Goal: Find specific page/section: Find specific page/section

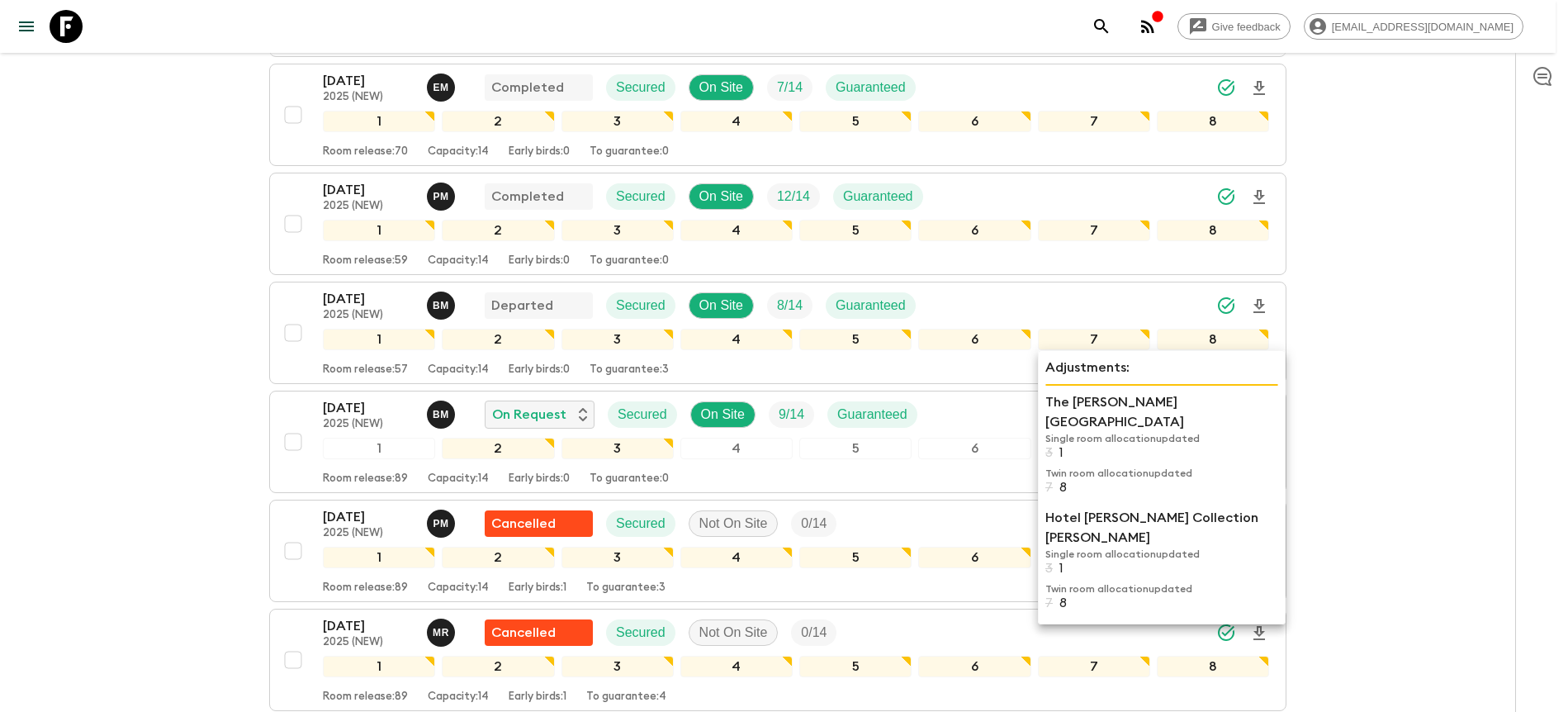
scroll to position [447, 0]
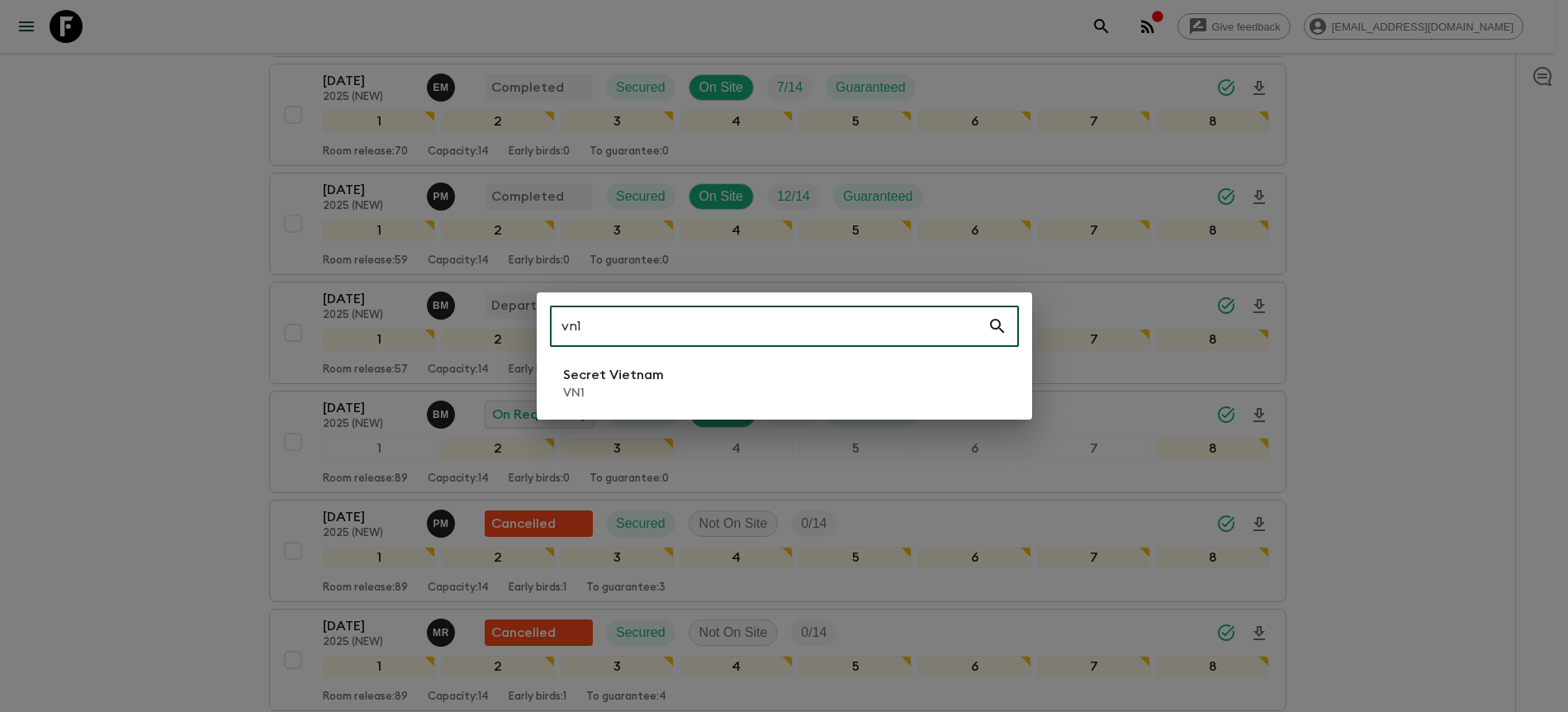
type input "vn1"
click at [790, 385] on li "Secret Vietnam VN1" at bounding box center [784, 383] width 469 height 47
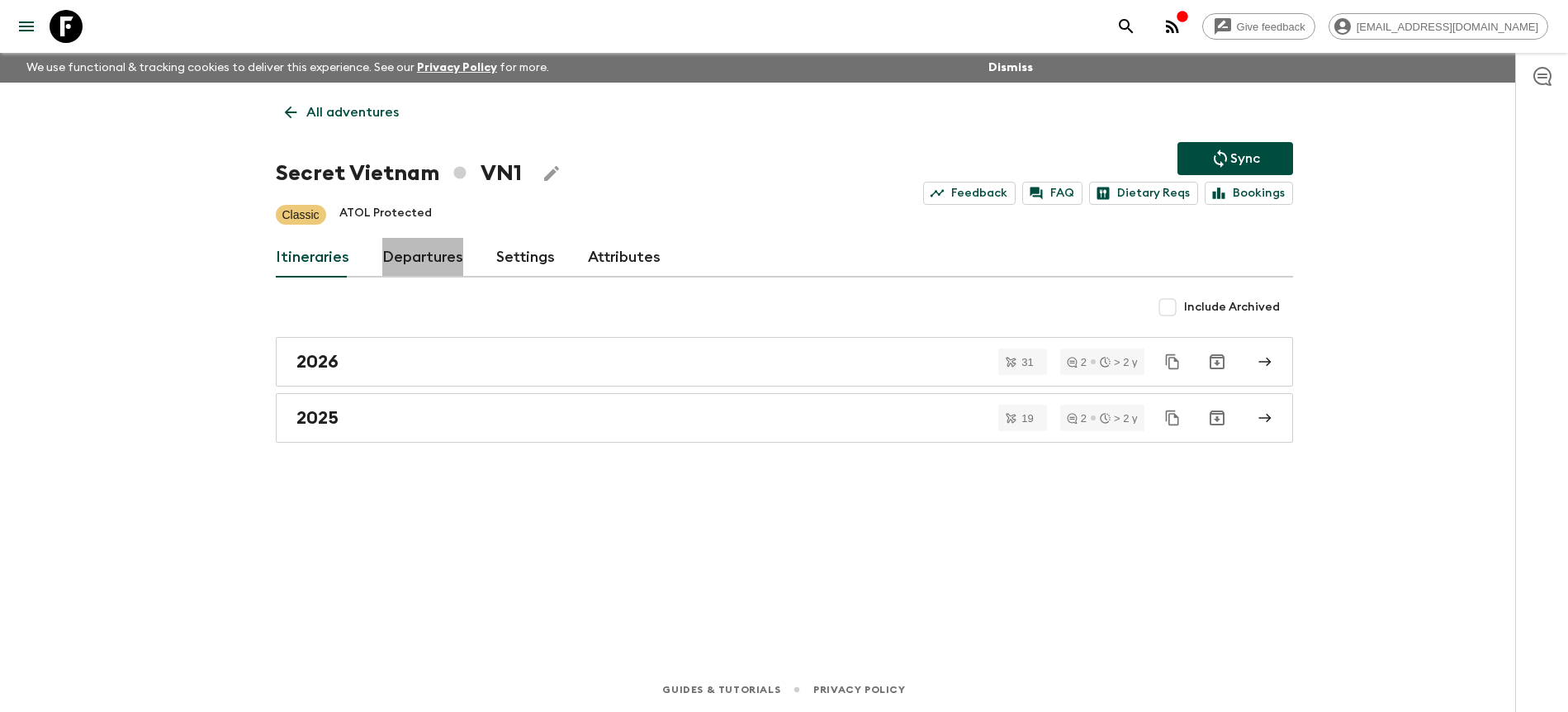
click at [438, 262] on link "Departures" at bounding box center [422, 257] width 81 height 40
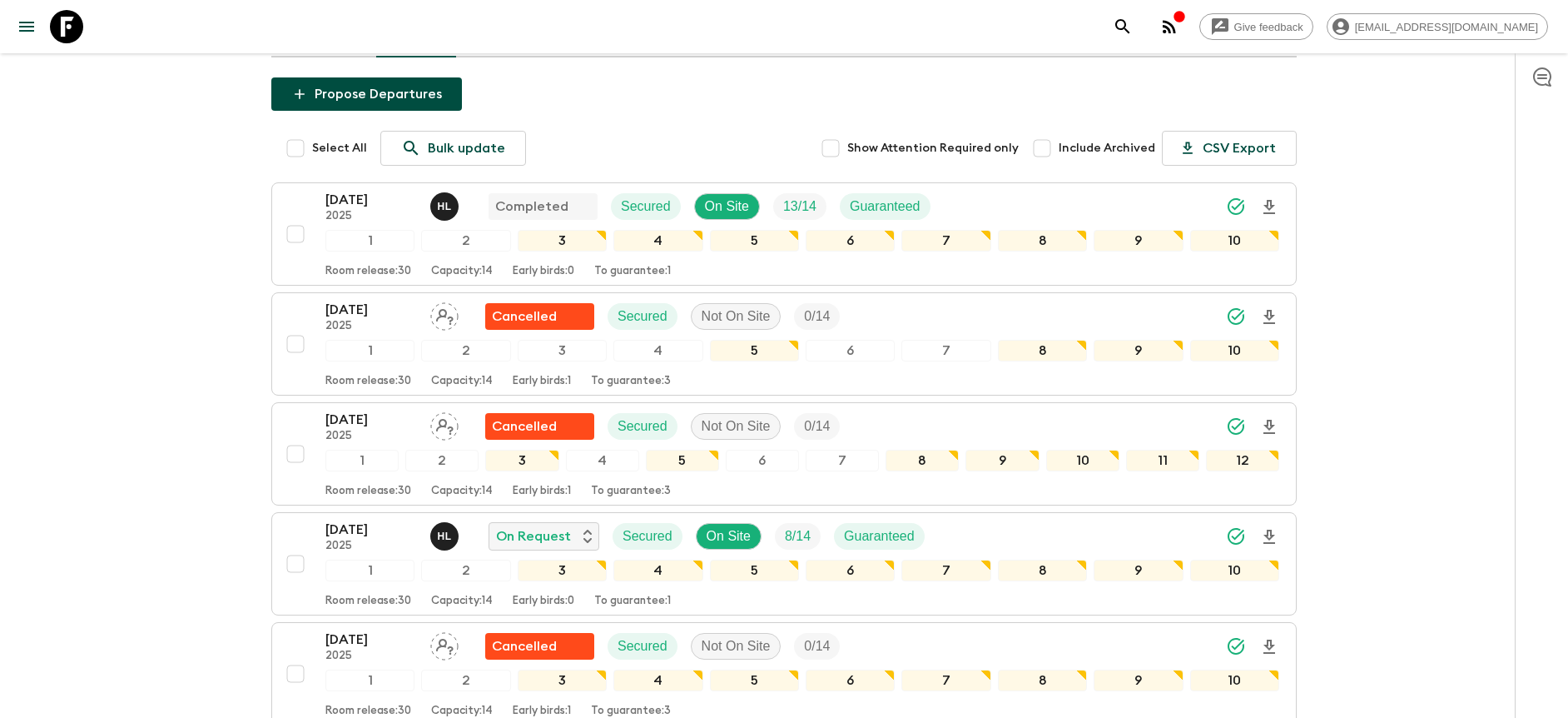
scroll to position [235, 0]
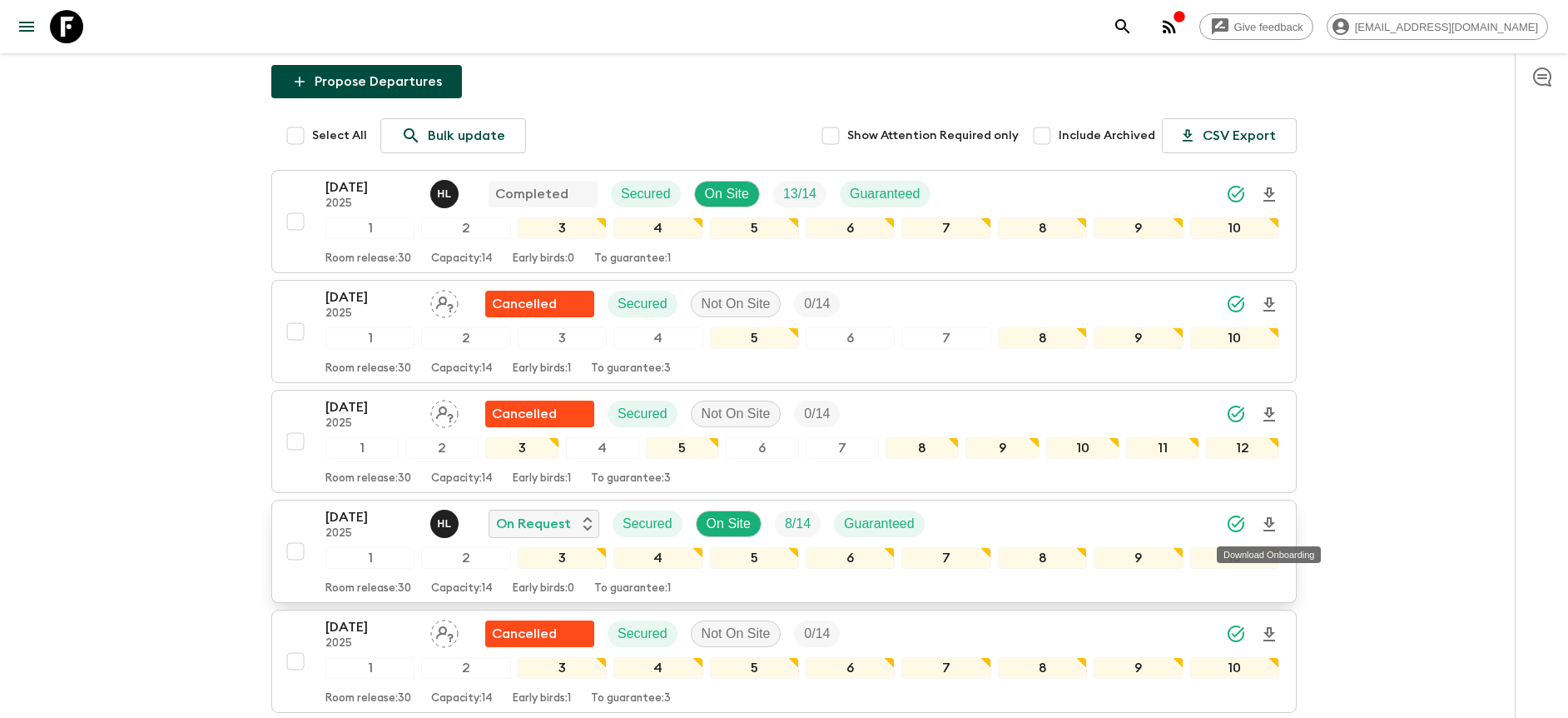
click at [1273, 518] on icon "Download Onboarding" at bounding box center [1269, 524] width 20 height 20
